Goal: Task Accomplishment & Management: Complete application form

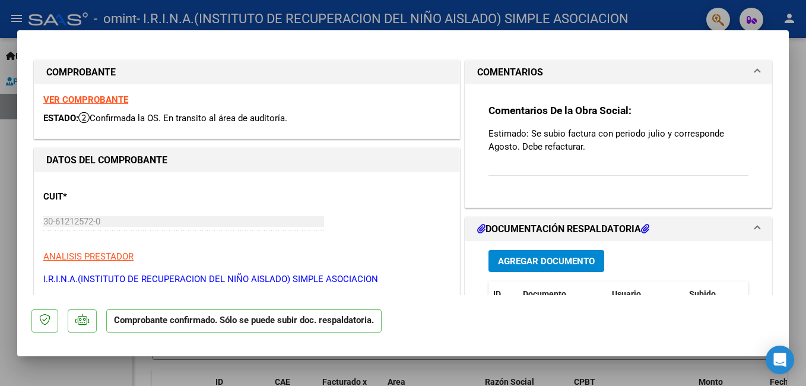
click at [799, 137] on div at bounding box center [403, 193] width 806 height 386
type input "$ 0,00"
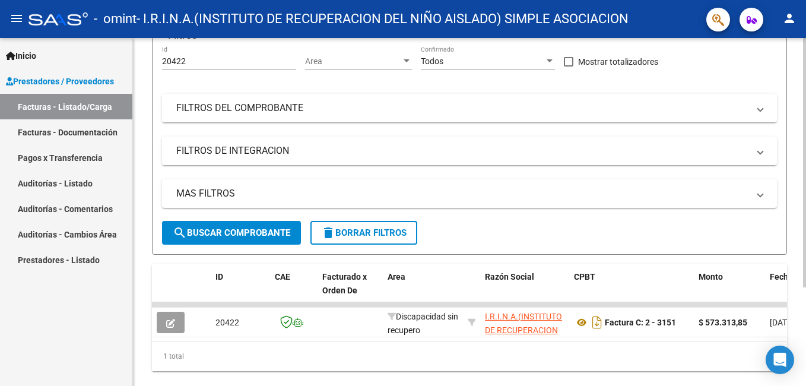
scroll to position [138, 0]
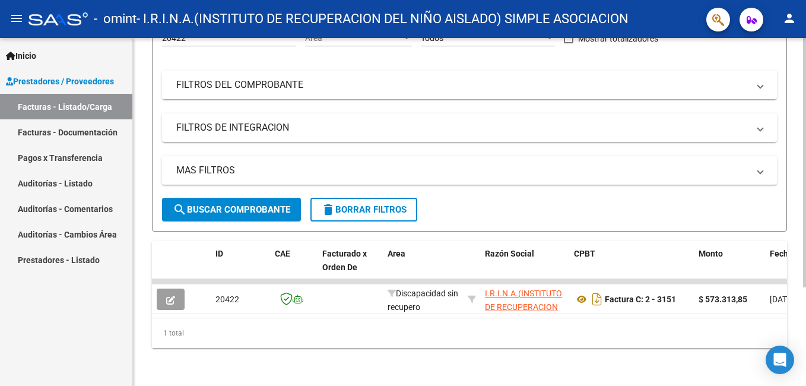
click at [805, 286] on div at bounding box center [804, 261] width 3 height 249
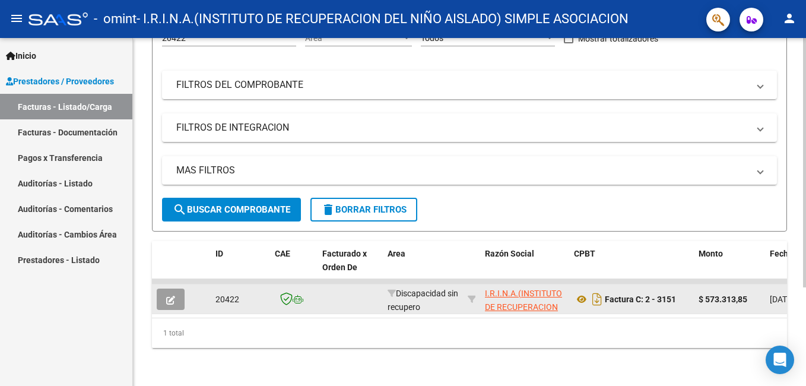
click at [173, 296] on icon "button" at bounding box center [170, 300] width 9 height 9
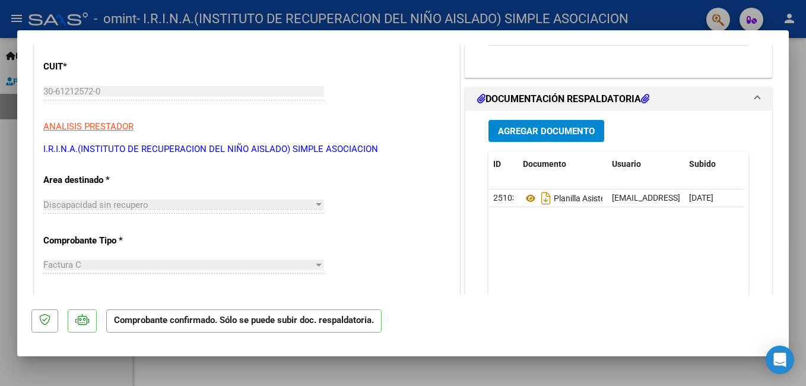
scroll to position [125, 0]
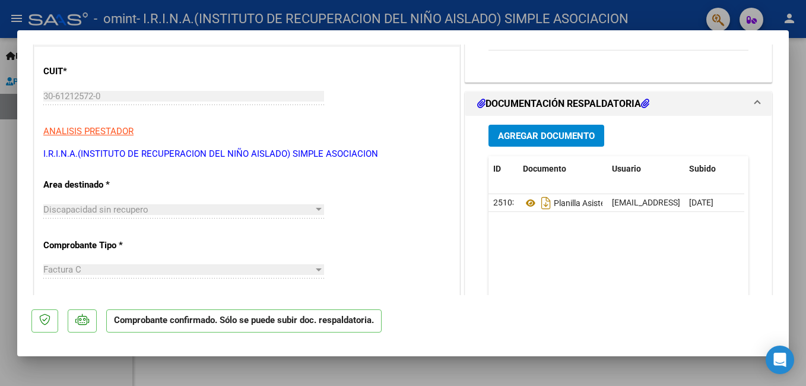
click at [755, 100] on span at bounding box center [757, 104] width 5 height 14
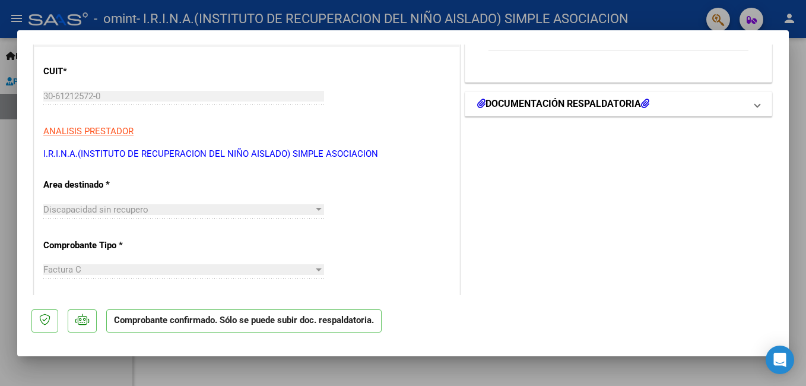
click at [755, 100] on span at bounding box center [757, 104] width 5 height 14
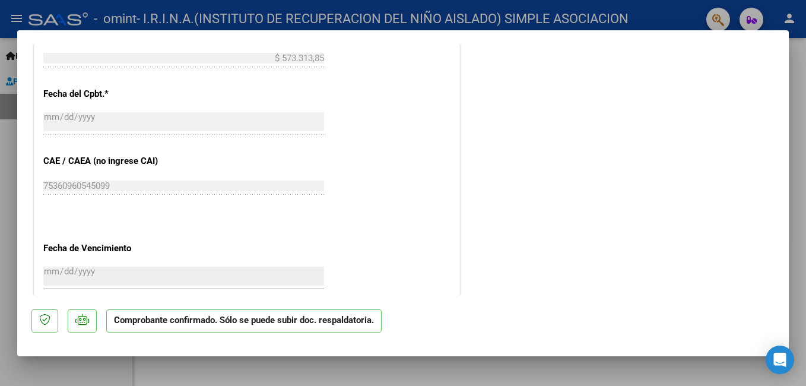
scroll to position [510, 0]
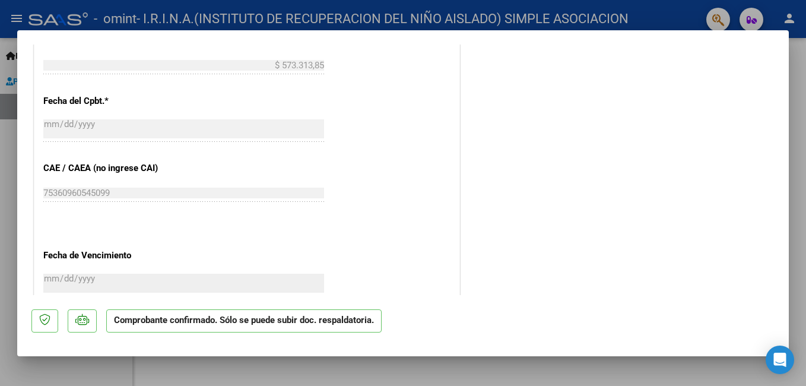
click at [799, 216] on div at bounding box center [403, 193] width 806 height 386
type input "$ 0,00"
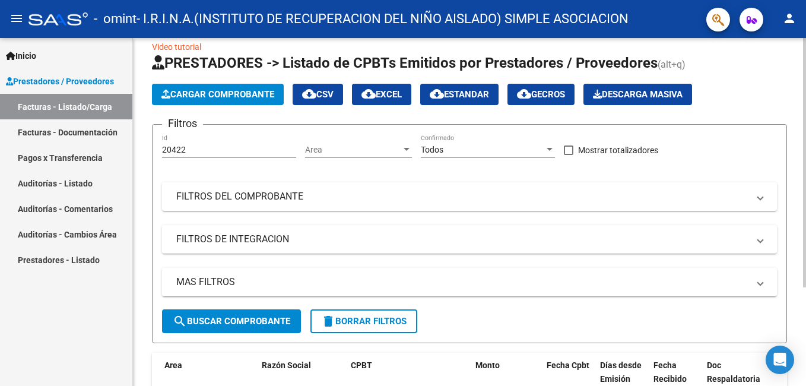
scroll to position [0, 0]
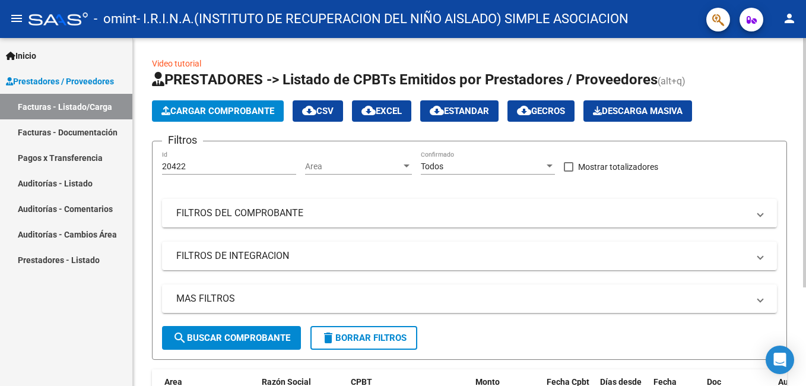
click at [805, 153] on div at bounding box center [804, 162] width 3 height 249
click at [195, 107] on span "Cargar Comprobante" at bounding box center [218, 111] width 113 height 11
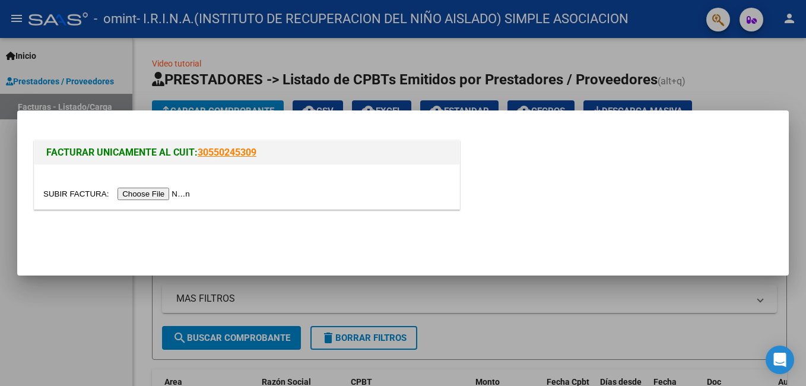
click at [144, 193] on input "file" at bounding box center [118, 194] width 150 height 12
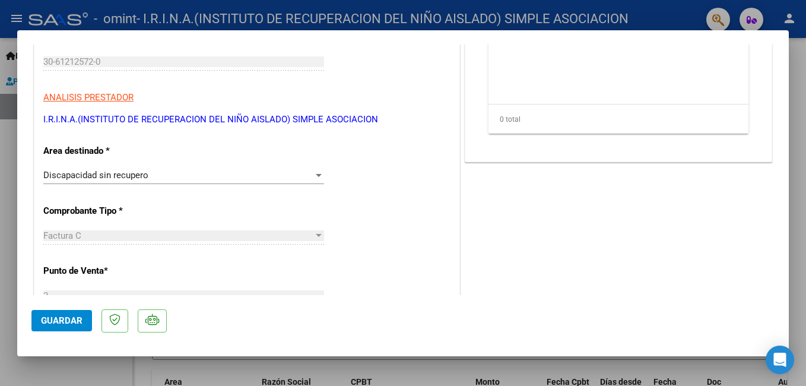
scroll to position [214, 0]
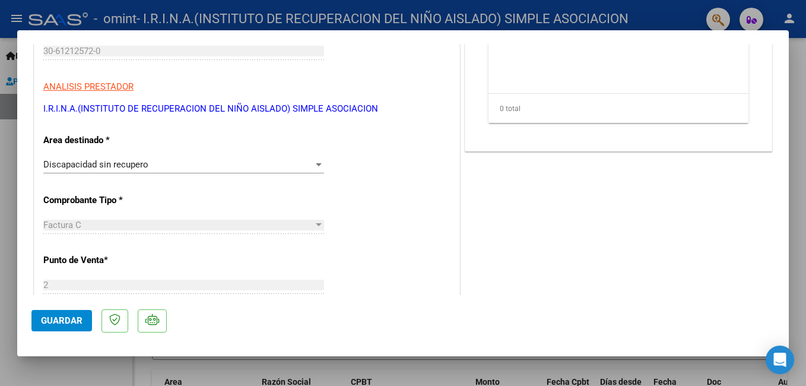
click at [318, 163] on div at bounding box center [319, 164] width 6 height 3
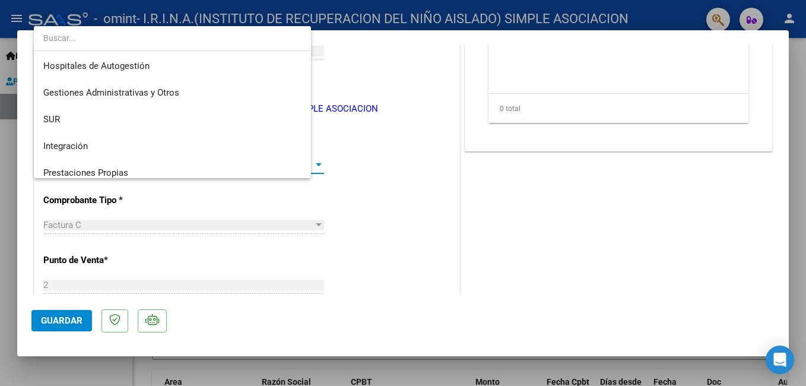
scroll to position [88, 0]
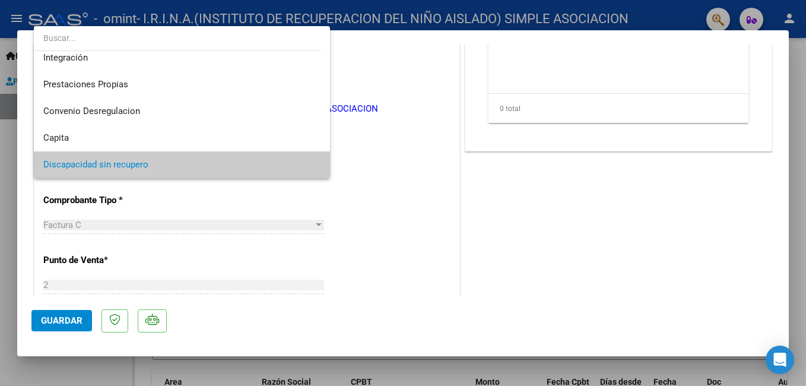
click at [365, 179] on div at bounding box center [403, 193] width 806 height 386
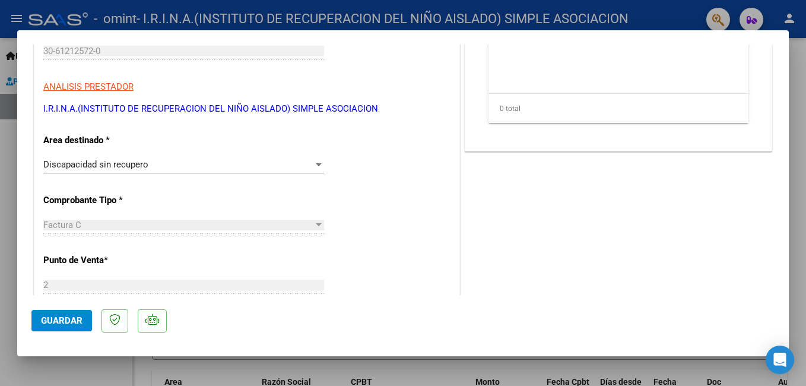
click at [316, 164] on div at bounding box center [319, 164] width 6 height 3
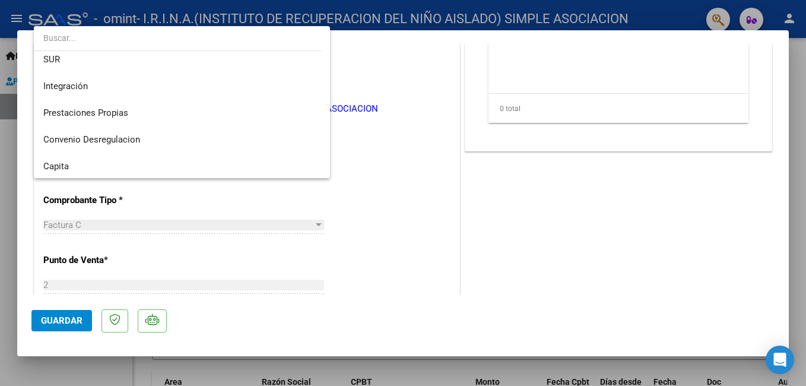
scroll to position [59, 0]
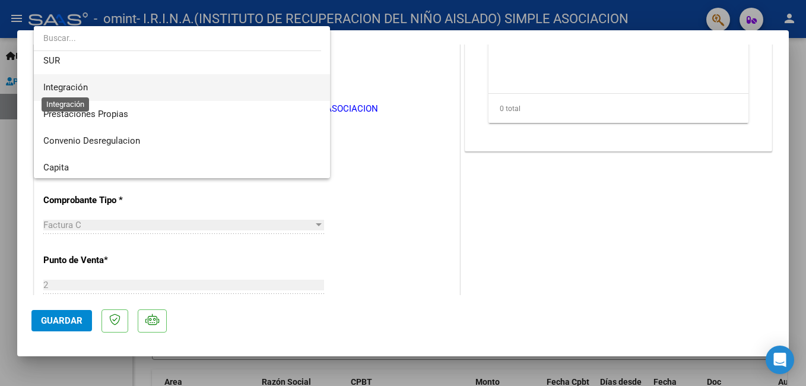
click at [59, 87] on span "Integración" at bounding box center [65, 87] width 45 height 11
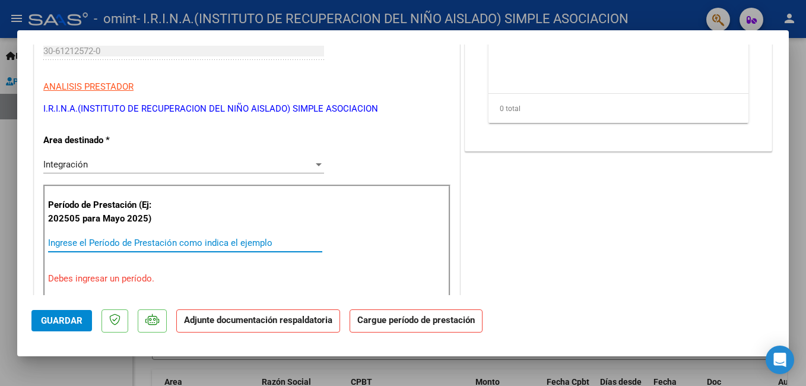
click at [72, 243] on input "Ingrese el Período de Prestación como indica el ejemplo" at bounding box center [185, 243] width 274 height 11
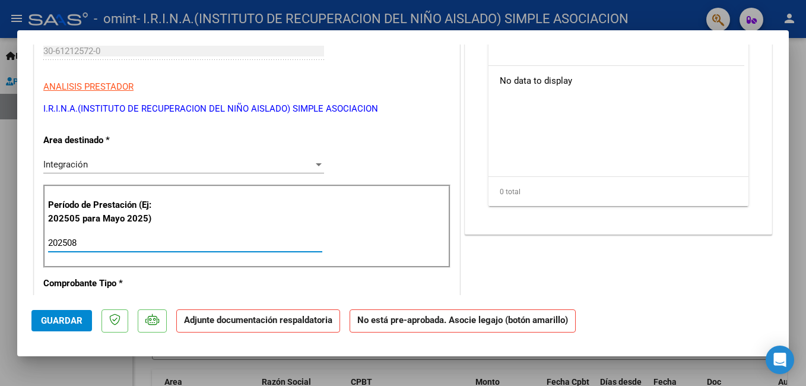
type input "202508"
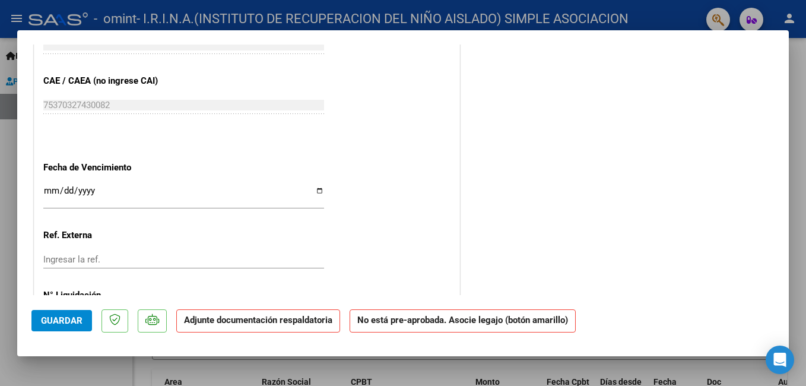
scroll to position [748, 0]
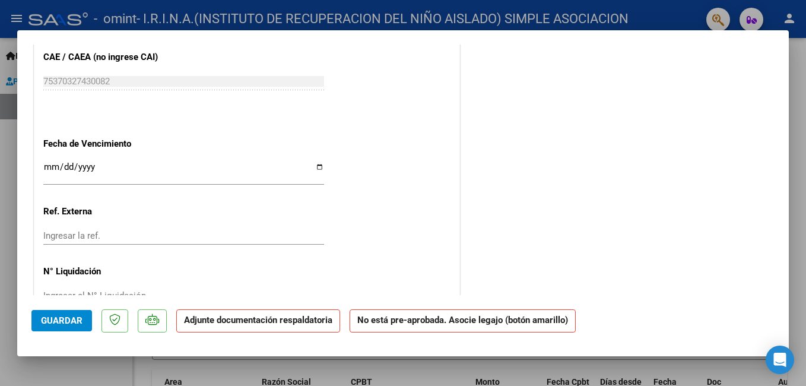
click at [316, 166] on input "Ingresar la fecha" at bounding box center [183, 171] width 281 height 19
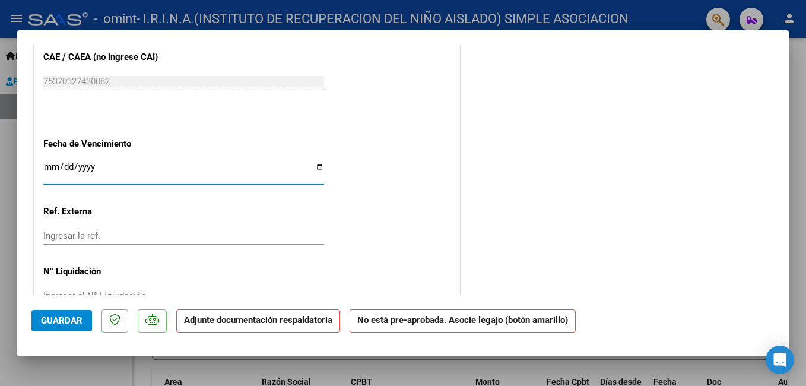
click at [317, 167] on input "Ingresar la fecha" at bounding box center [183, 171] width 281 height 19
type input "[DATE]"
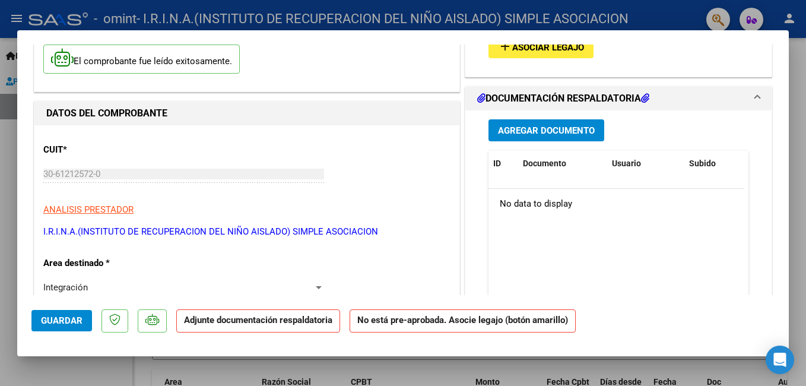
scroll to position [0, 0]
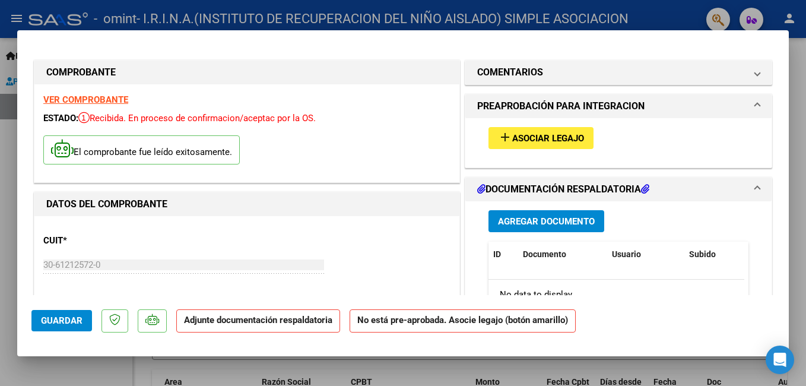
click at [559, 138] on span "Asociar Legajo" at bounding box center [548, 138] width 72 height 11
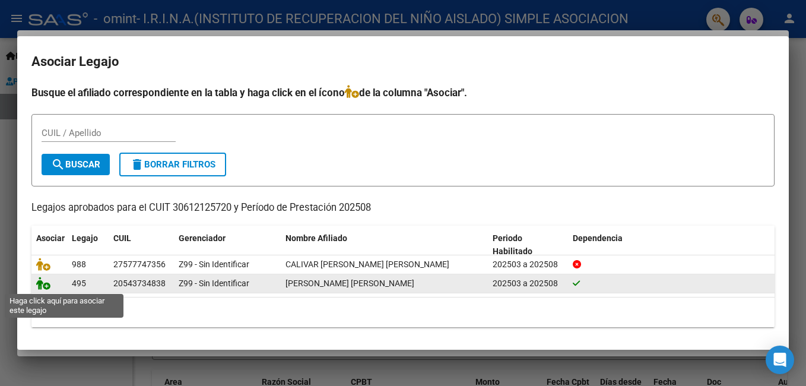
click at [44, 284] on icon at bounding box center [43, 283] width 14 height 13
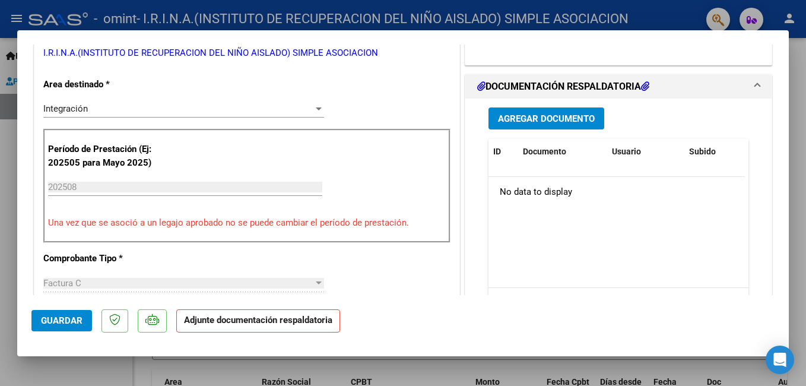
scroll to position [270, 0]
click at [518, 124] on span "Agregar Documento" at bounding box center [546, 118] width 97 height 11
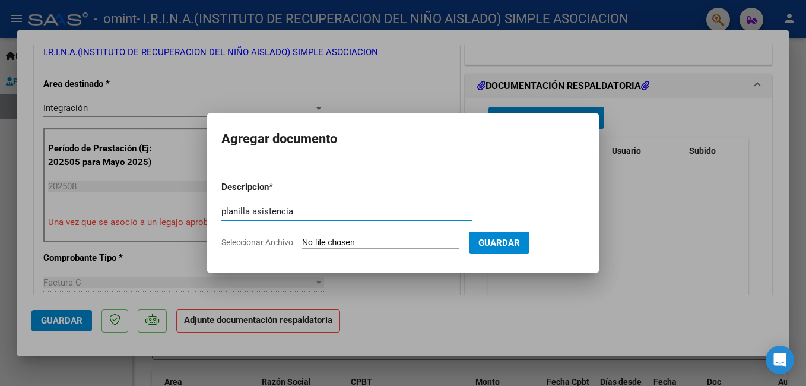
type input "planilla asistencia"
click at [256, 241] on span "Seleccionar Archivo" at bounding box center [257, 243] width 72 height 10
click at [302, 241] on input "Seleccionar Archivo" at bounding box center [380, 243] width 157 height 11
type input "C:\fakepath\[PERSON_NAME] F-asistencia _20250905_0001.pdf"
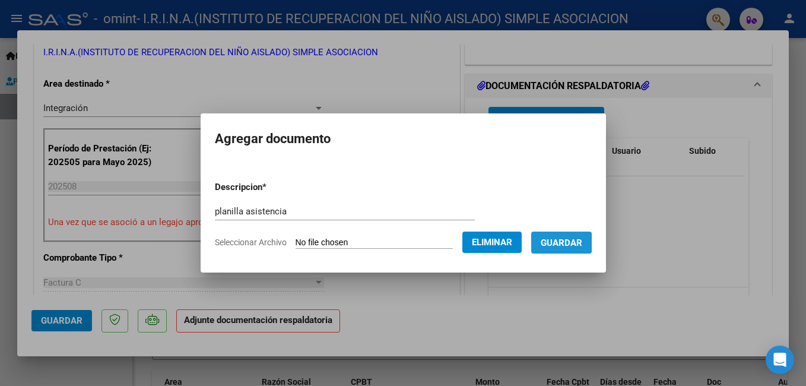
click at [580, 239] on span "Guardar" at bounding box center [562, 243] width 42 height 11
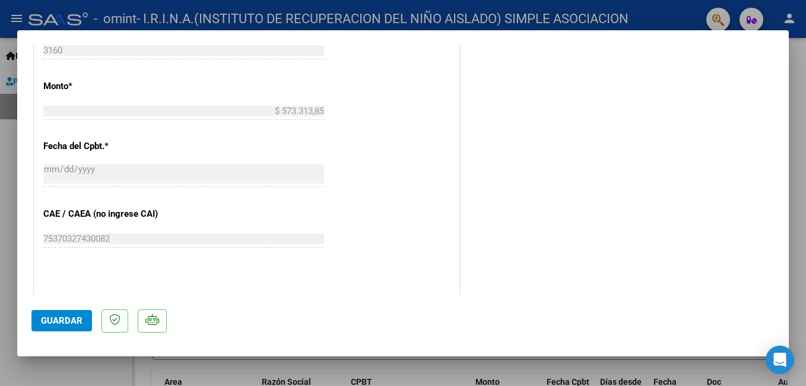
scroll to position [812, 0]
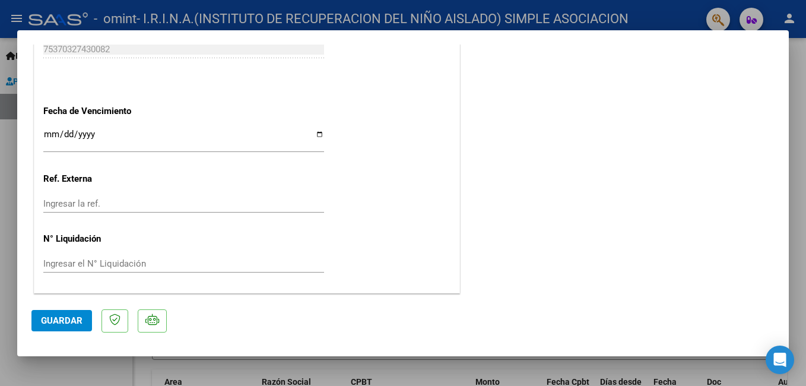
click at [52, 320] on span "Guardar" at bounding box center [62, 320] width 42 height 11
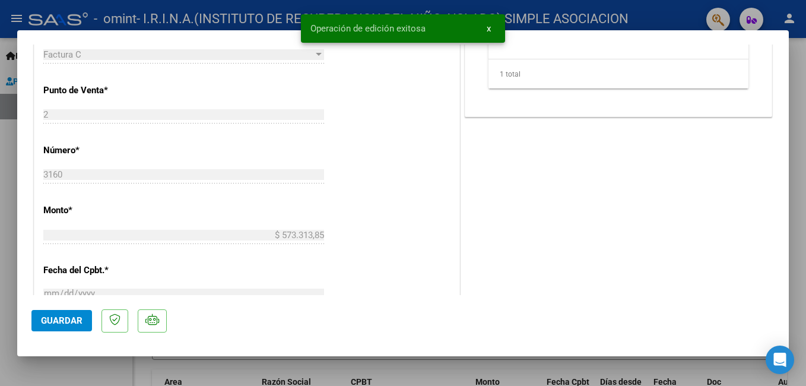
scroll to position [430, 0]
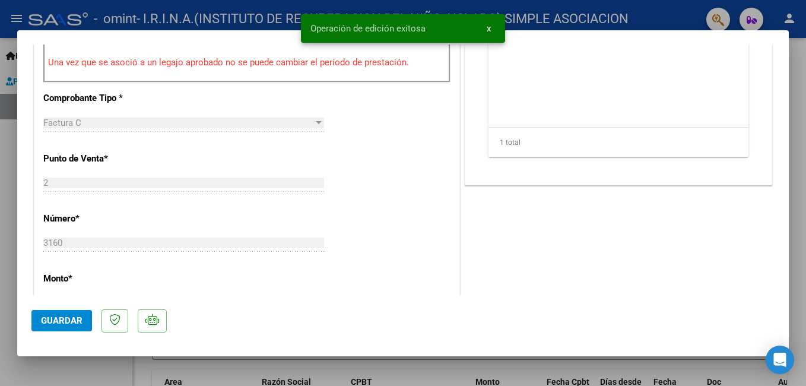
click at [797, 185] on div at bounding box center [403, 193] width 806 height 386
type input "$ 0,00"
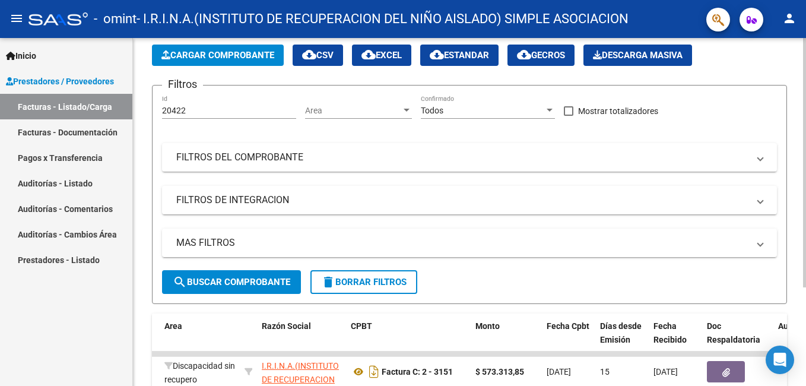
scroll to position [138, 0]
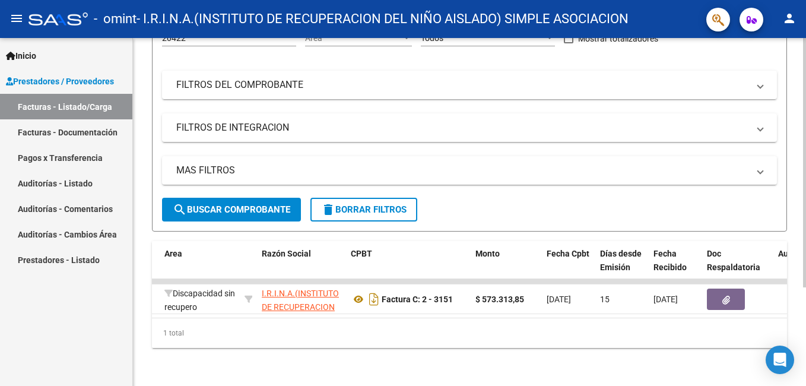
click at [806, 320] on html "menu - omint - I.R.I.N.A.(INSTITUTO DE RECUPERACION DEL NIÑO AISLADO) SIMPLE AS…" at bounding box center [403, 193] width 806 height 386
click at [222, 204] on span "search Buscar Comprobante" at bounding box center [232, 209] width 118 height 11
click at [806, 266] on html "menu - omint - I.R.I.N.A.(INSTITUTO DE RECUPERACION DEL NIÑO AISLADO) SIMPLE AS…" at bounding box center [403, 193] width 806 height 386
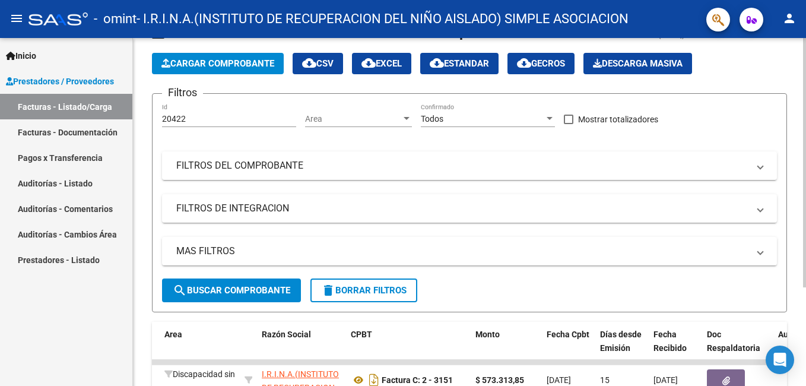
scroll to position [0, 0]
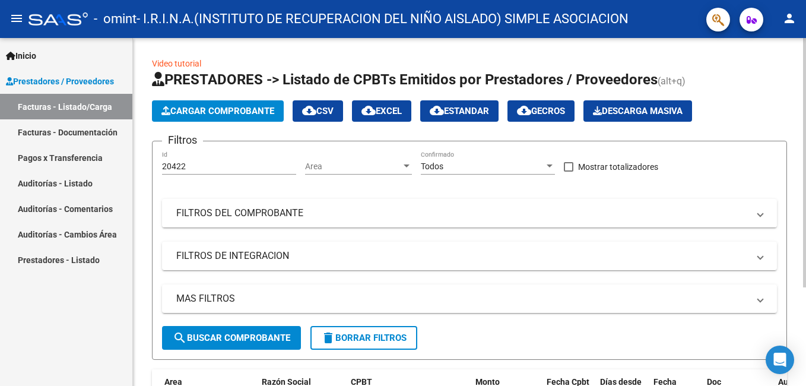
click at [806, 17] on html "menu - omint - I.R.I.N.A.(INSTITUTO DE RECUPERACION DEL NIÑO AISLADO) SIMPLE AS…" at bounding box center [403, 193] width 806 height 386
click at [406, 163] on div at bounding box center [406, 167] width 11 height 10
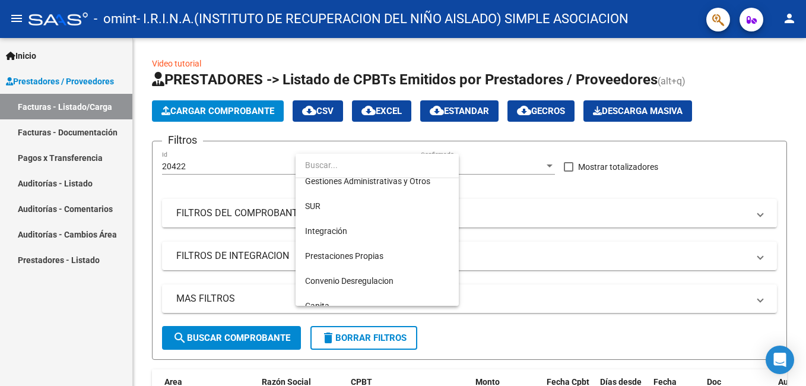
scroll to position [70, 0]
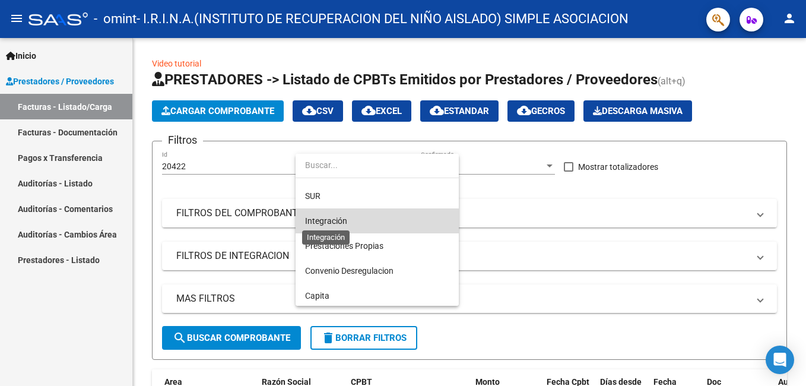
click at [335, 221] on span "Integración" at bounding box center [326, 221] width 42 height 10
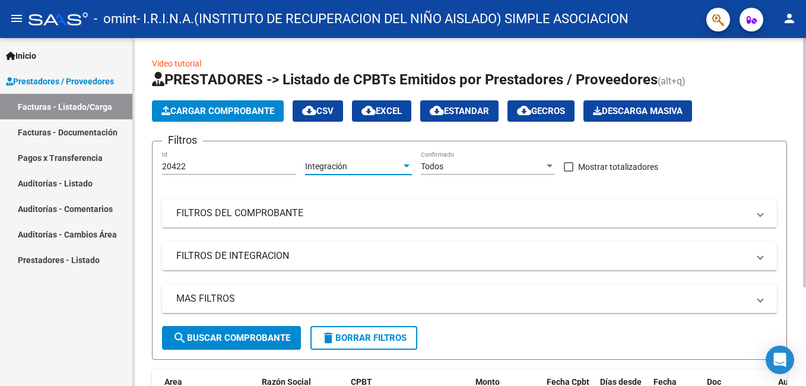
click at [264, 339] on span "search Buscar Comprobante" at bounding box center [232, 338] width 118 height 11
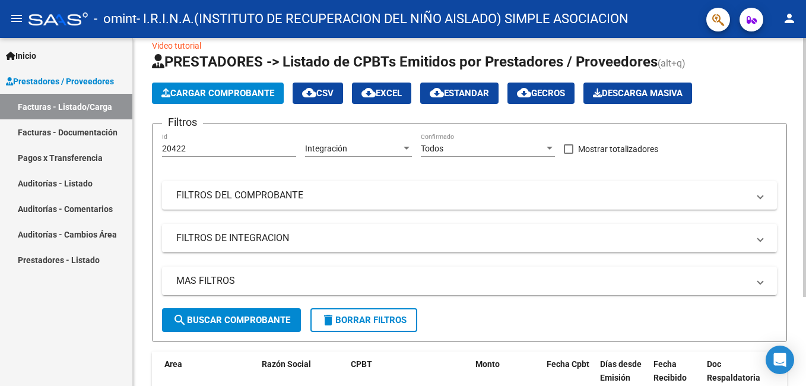
scroll to position [16, 0]
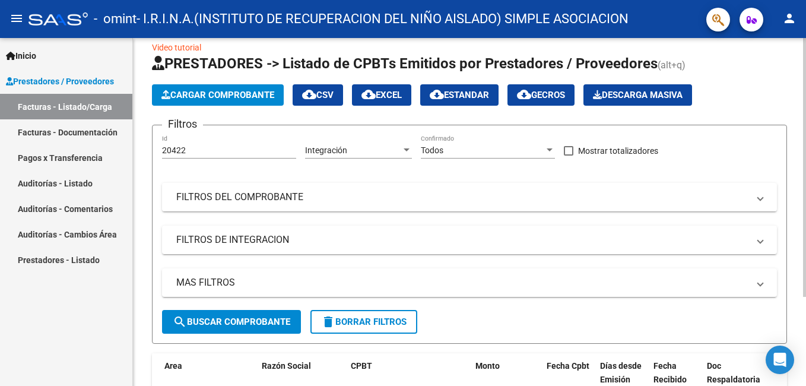
click at [806, 259] on html "menu - omint - I.R.I.N.A.(INSTITUTO DE RECUPERACION DEL NIÑO AISLADO) SIMPLE AS…" at bounding box center [403, 193] width 806 height 386
click at [201, 148] on input "20422" at bounding box center [229, 150] width 134 height 10
type input "2"
click at [274, 318] on span "search Buscar Comprobante" at bounding box center [232, 322] width 118 height 11
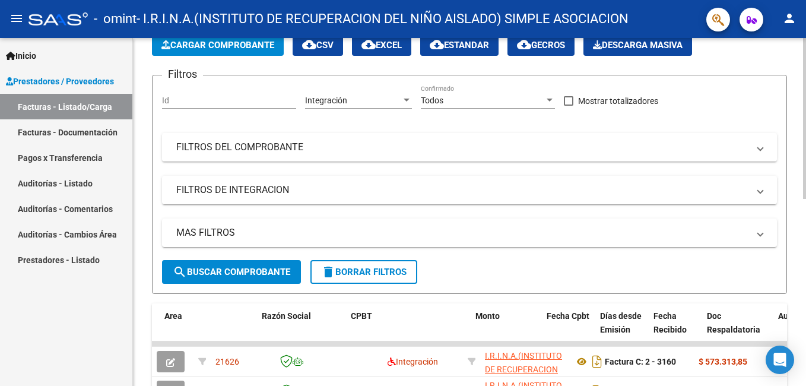
scroll to position [11, 0]
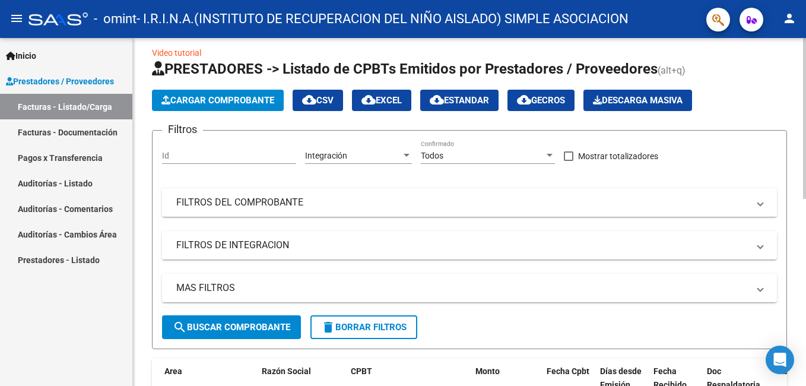
click at [806, 192] on html "menu - omint - I.R.I.N.A.(INSTITUTO DE RECUPERACION DEL NIÑO AISLADO) SIMPLE AS…" at bounding box center [403, 193] width 806 height 386
click at [409, 154] on div at bounding box center [407, 155] width 6 height 3
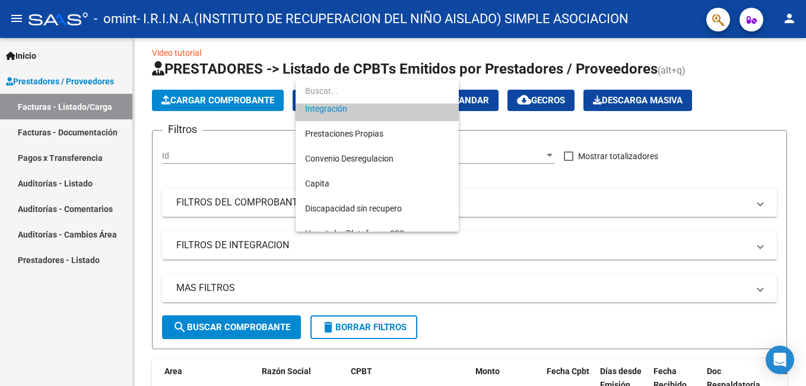
scroll to position [120, 0]
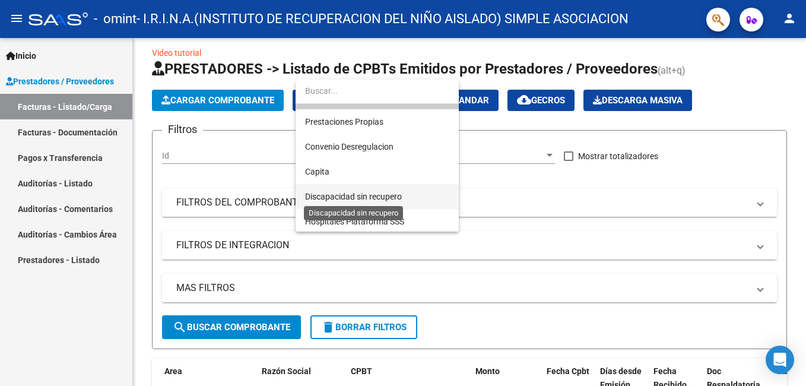
click at [388, 194] on span "Discapacidad sin recupero" at bounding box center [353, 197] width 97 height 10
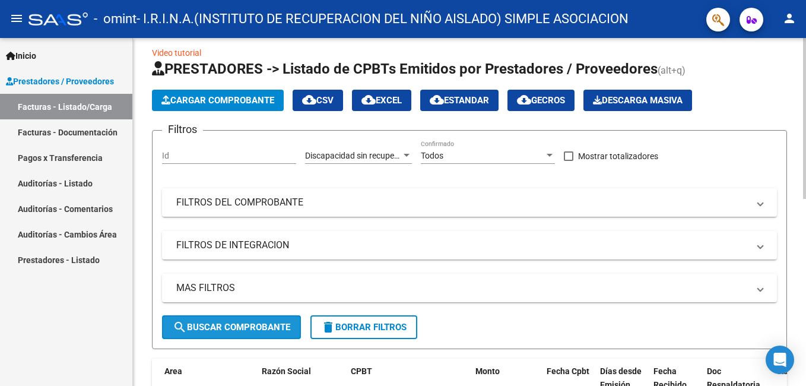
click at [217, 330] on span "search Buscar Comprobante" at bounding box center [232, 327] width 118 height 11
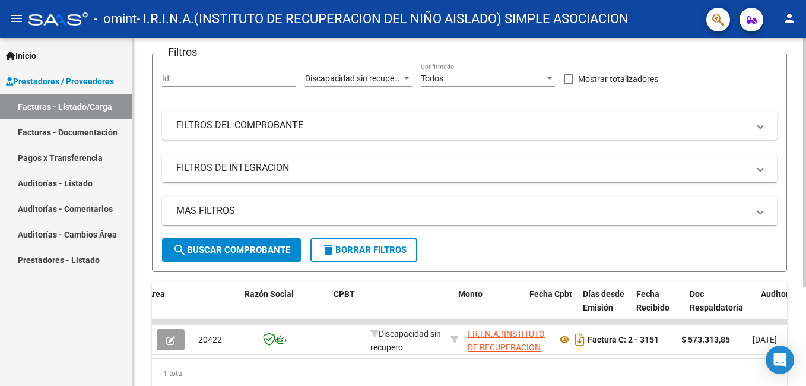
scroll to position [0, 0]
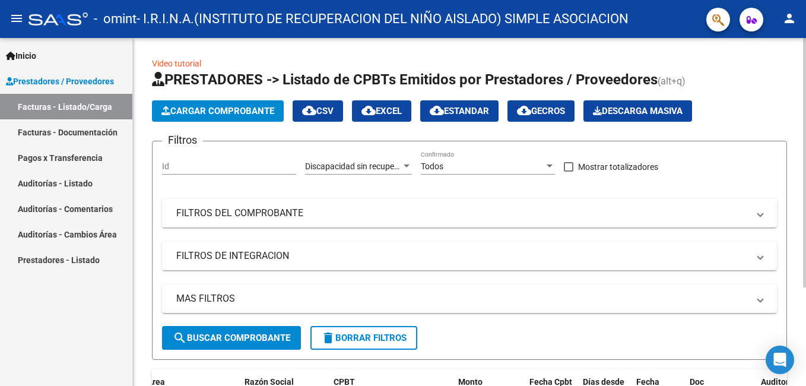
click at [806, 216] on html "menu - omint - I.R.I.N.A.(INSTITUTO DE RECUPERACION DEL NIÑO AISLADO) SIMPLE AS…" at bounding box center [403, 193] width 806 height 386
